Goal: Information Seeking & Learning: Learn about a topic

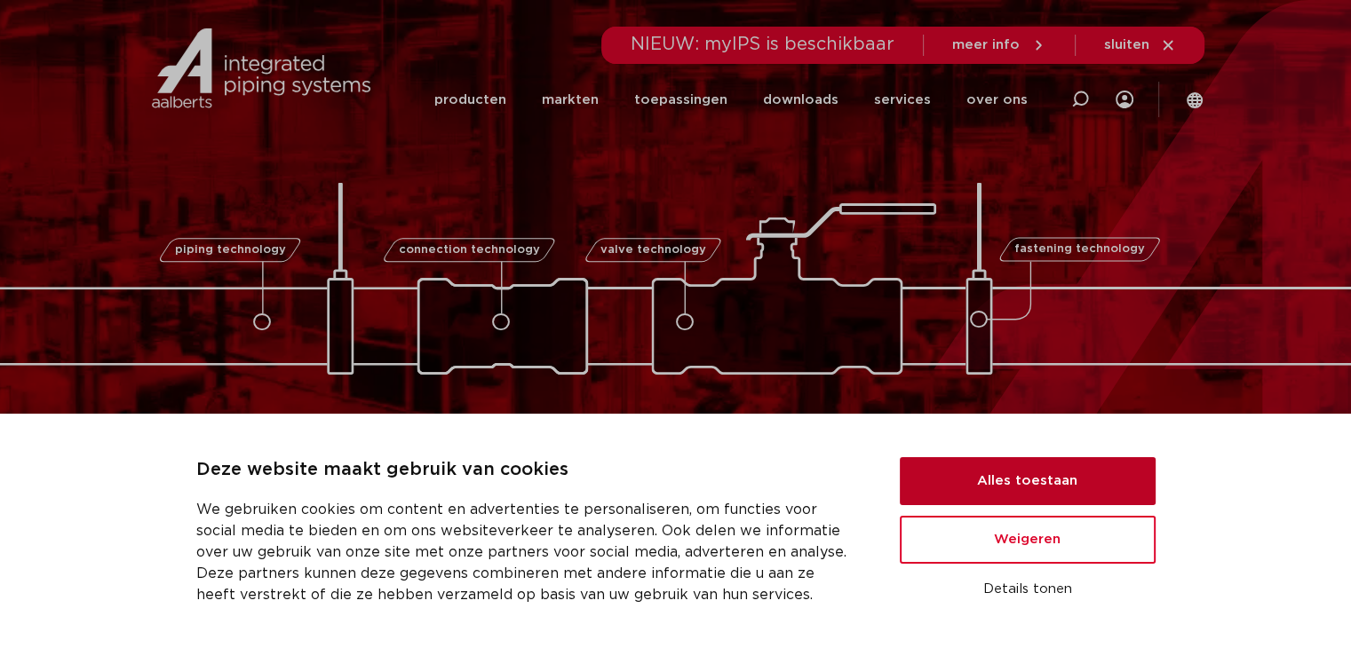
click at [1011, 480] on button "Alles toestaan" at bounding box center [1028, 481] width 256 height 48
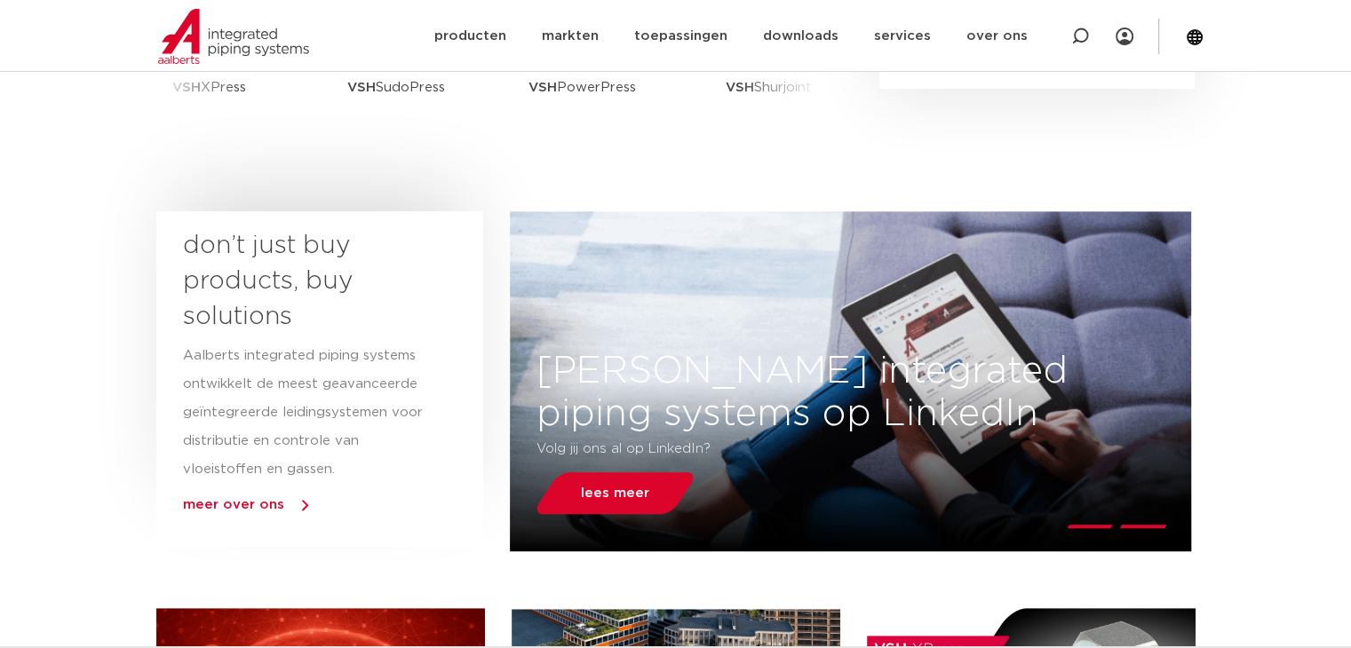
scroll to position [710, 0]
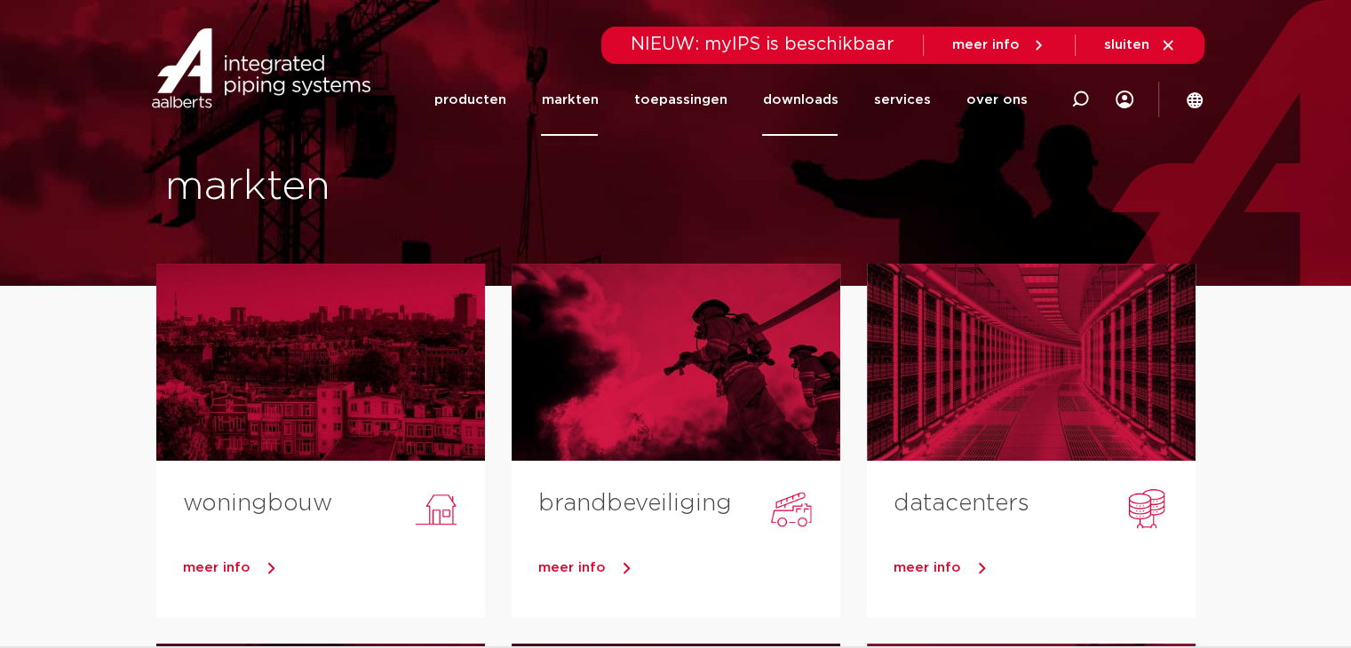
click at [806, 95] on link "downloads" at bounding box center [799, 100] width 75 height 72
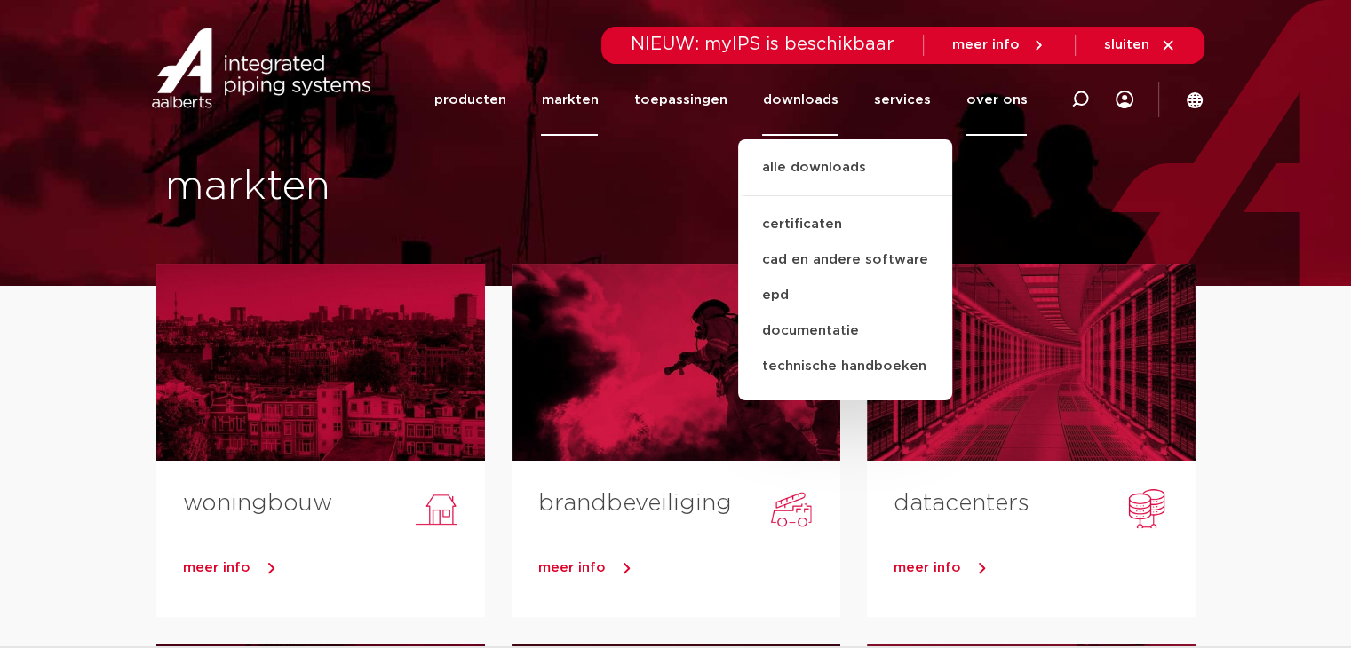
click at [1000, 93] on link "over ons" at bounding box center [995, 100] width 61 height 72
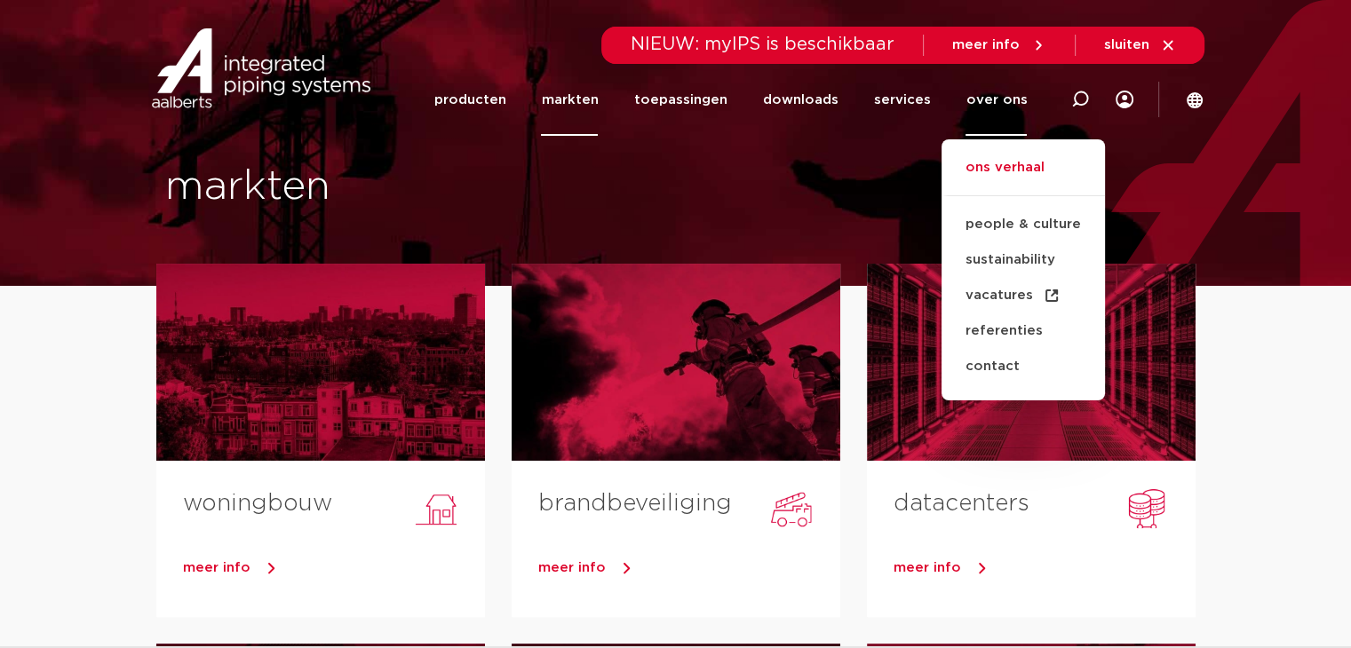
click at [998, 165] on link "ons verhaal" at bounding box center [1022, 176] width 163 height 39
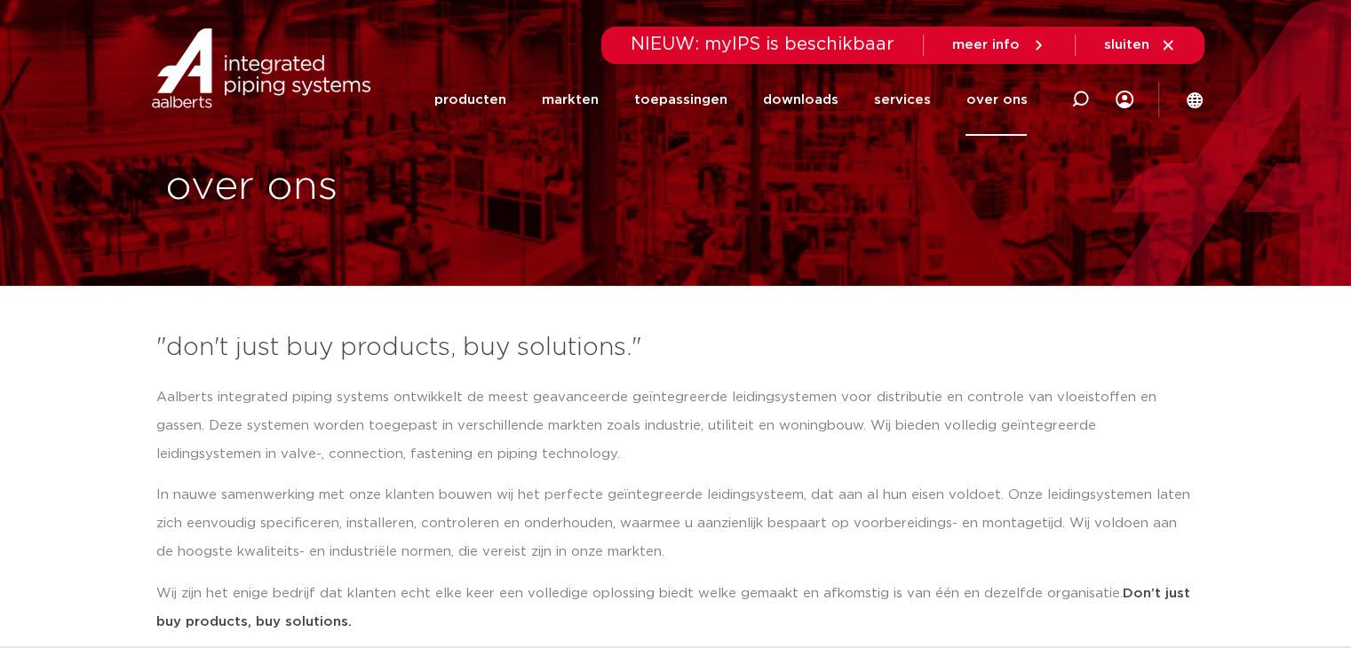
click at [996, 94] on link "over ons" at bounding box center [995, 100] width 61 height 72
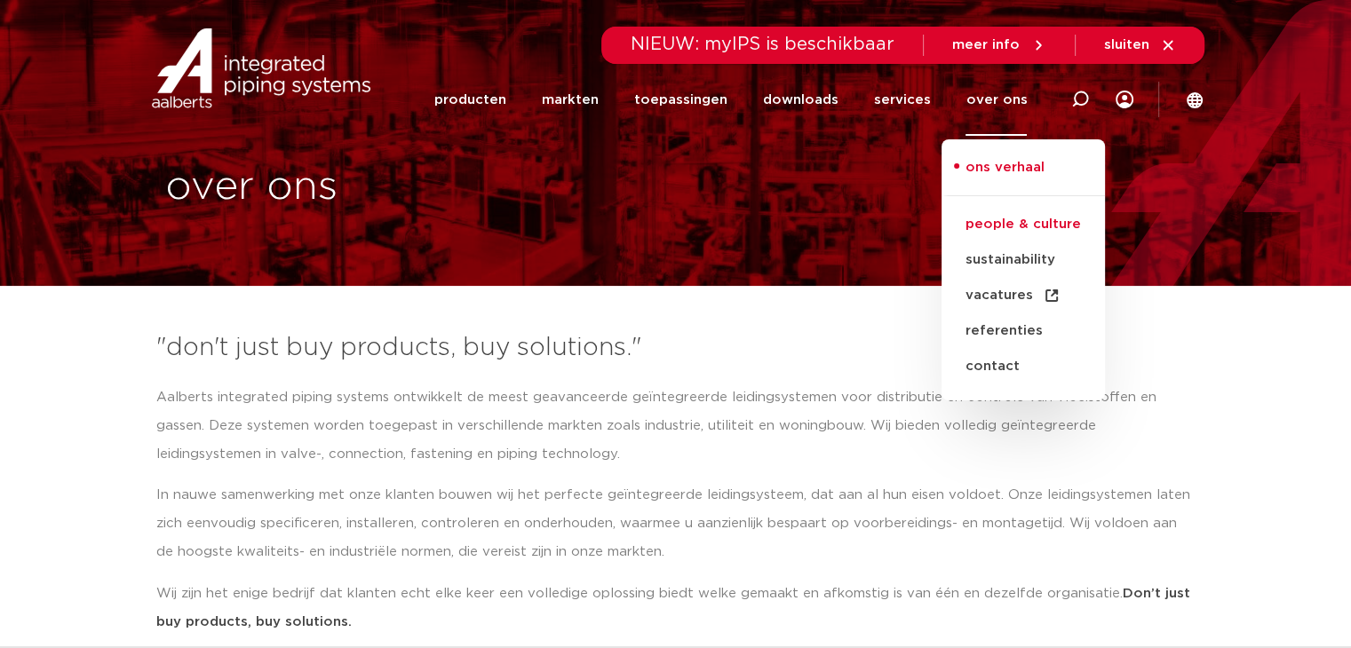
click at [995, 232] on link "people & culture" at bounding box center [1022, 225] width 163 height 36
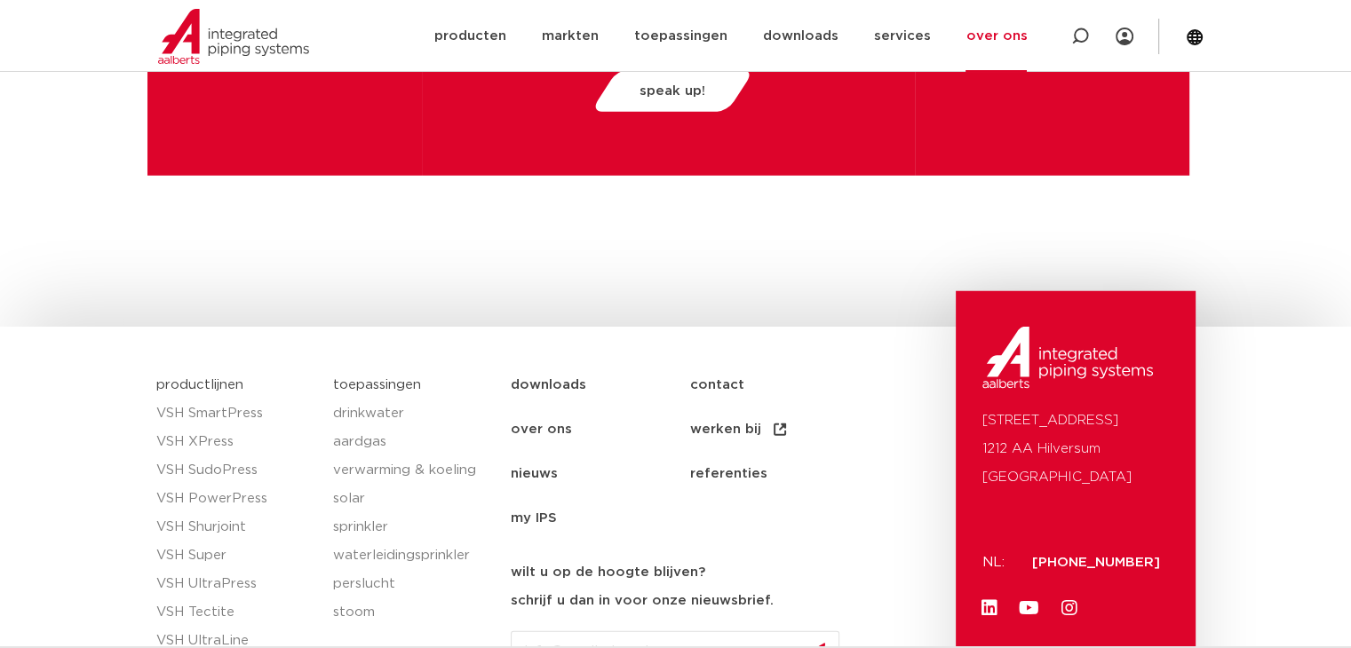
scroll to position [4707, 0]
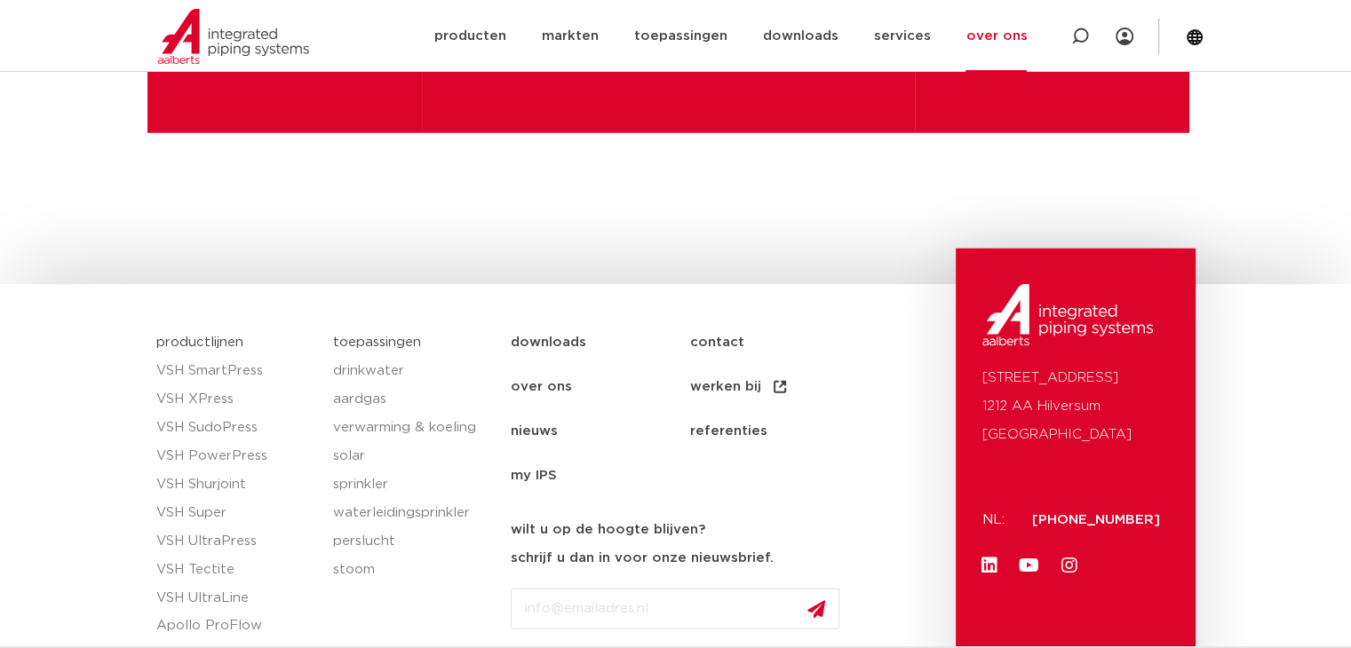
click at [704, 385] on link "werken bij" at bounding box center [778, 387] width 179 height 44
